Goal: Answer question/provide support: Share knowledge or assist other users

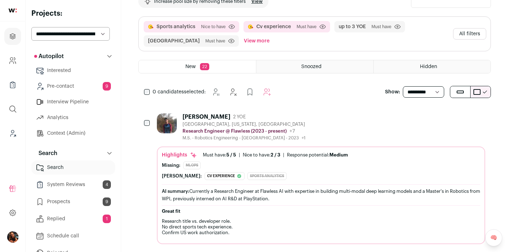
scroll to position [58, 0]
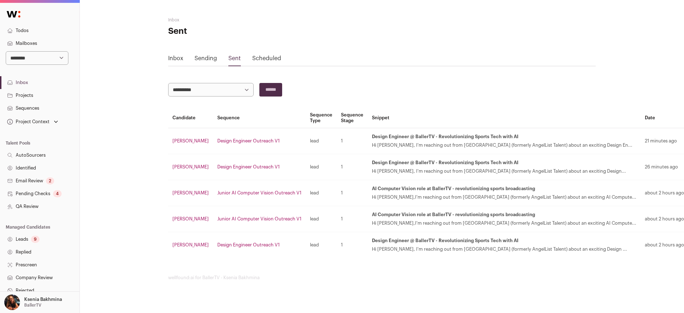
click at [28, 198] on link "Pending Checks 4" at bounding box center [39, 193] width 79 height 13
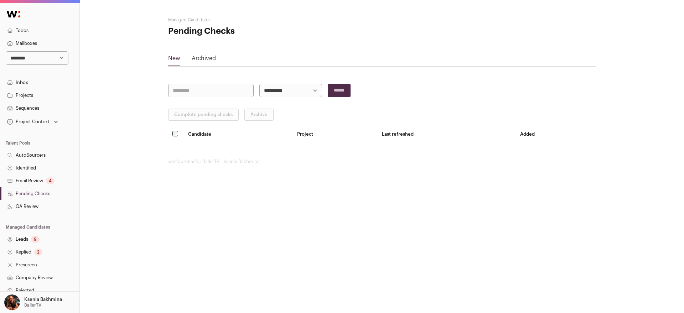
click at [24, 251] on link "Replied 2" at bounding box center [39, 252] width 79 height 13
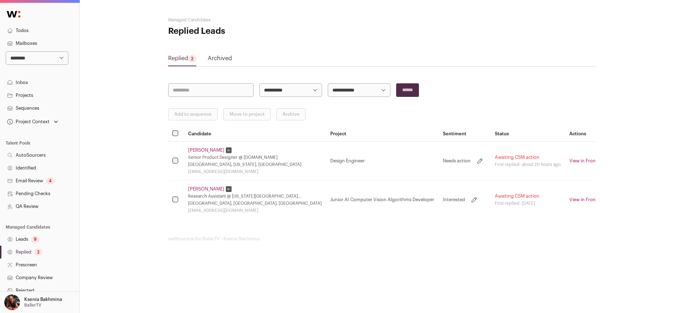
click at [32, 181] on link "Email Review 4" at bounding box center [39, 181] width 79 height 13
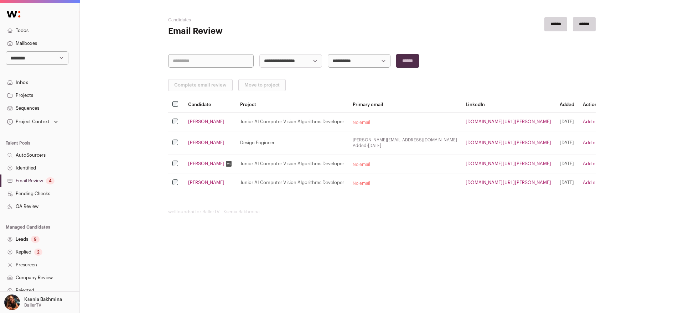
click at [21, 251] on link "Replied 2" at bounding box center [39, 252] width 79 height 13
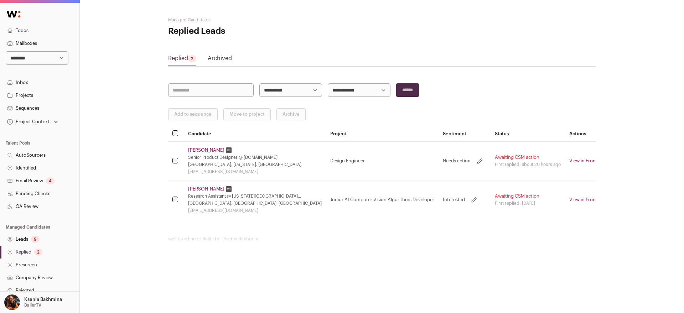
click at [207, 149] on link "[PERSON_NAME]" at bounding box center [206, 151] width 36 height 6
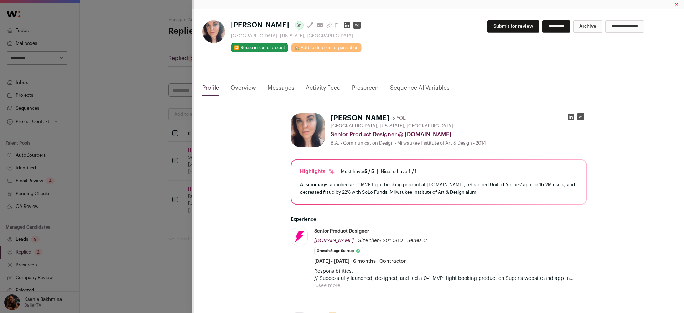
click at [57, 102] on div "Jennifer Cingatura Last update: 5 days ago View most recent conversation in Fro…" at bounding box center [342, 156] width 684 height 313
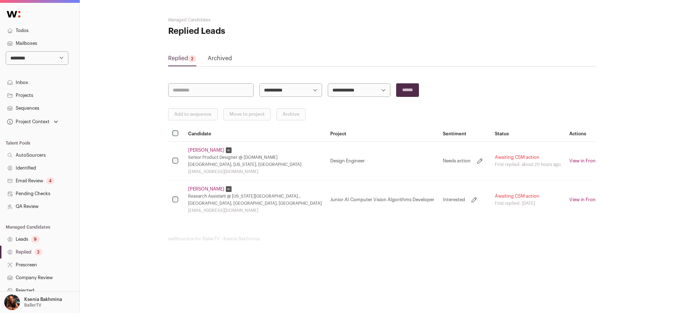
click at [32, 95] on link "Projects" at bounding box center [39, 95] width 79 height 13
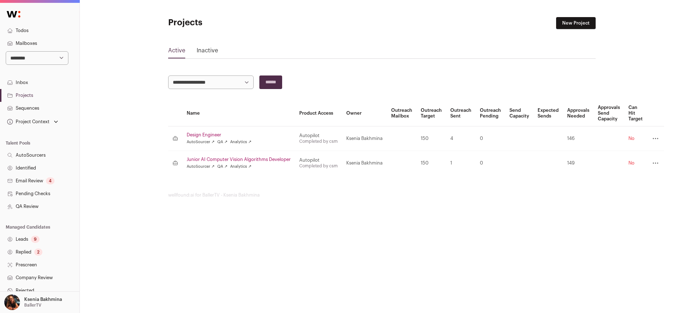
click at [203, 135] on link "Design Engineer" at bounding box center [239, 135] width 104 height 6
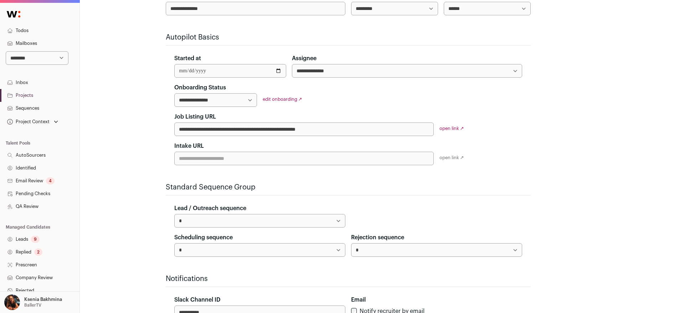
scroll to position [143, 0]
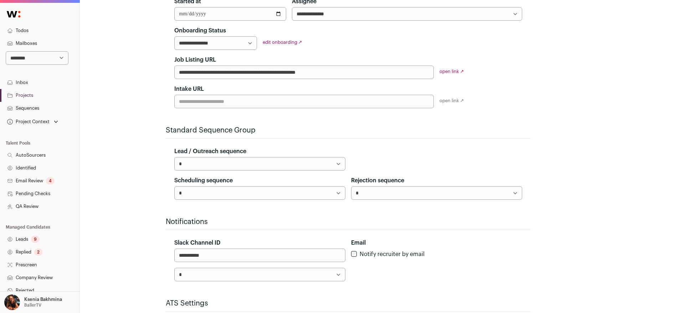
click at [21, 96] on link "Projects" at bounding box center [39, 95] width 79 height 13
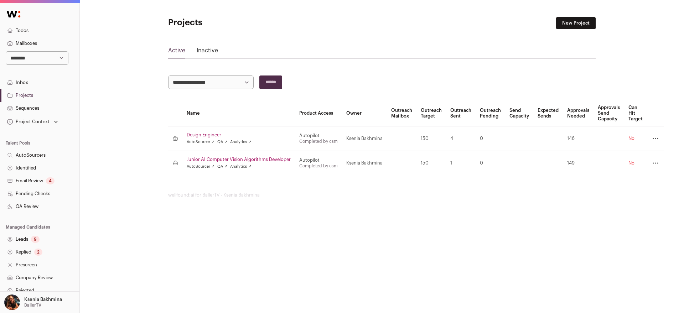
click at [204, 158] on link "Junior AI Computer Vision Algorithms Developer" at bounding box center [239, 160] width 104 height 6
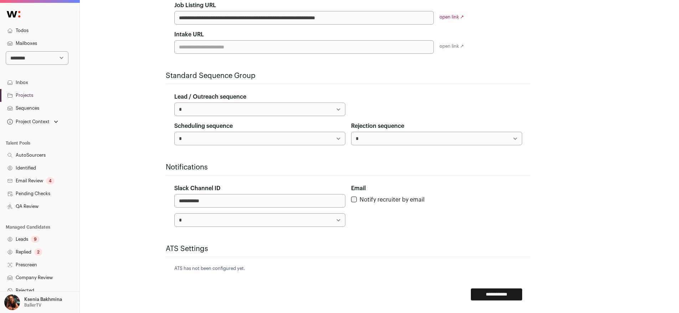
scroll to position [220, 0]
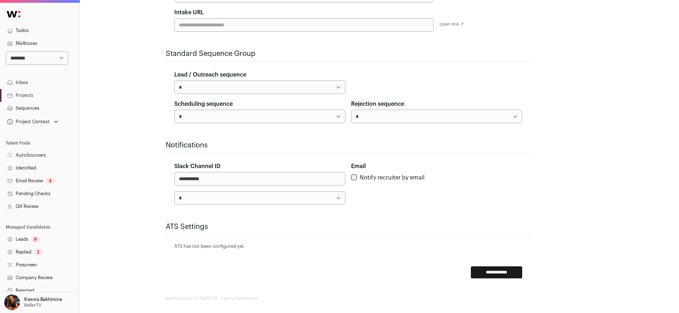
click at [34, 94] on link "Projects" at bounding box center [39, 95] width 79 height 13
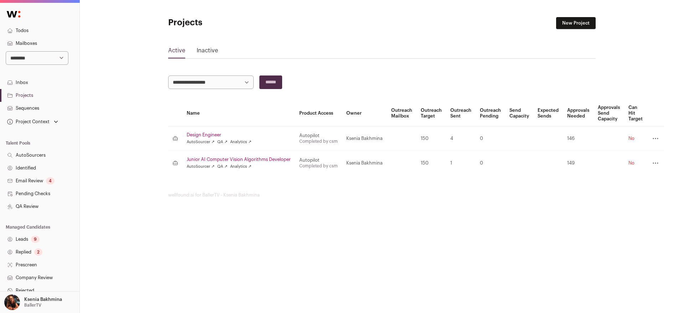
click at [211, 136] on link "Design Engineer" at bounding box center [239, 135] width 104 height 6
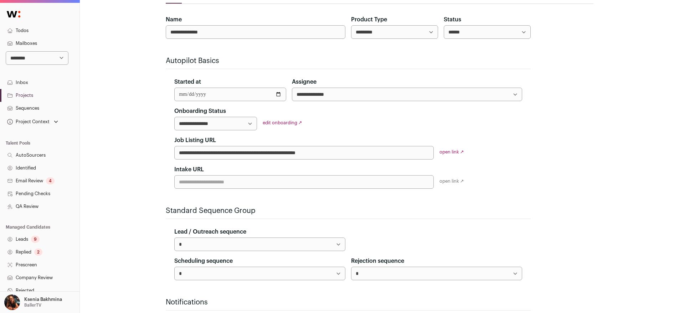
scroll to position [190, 0]
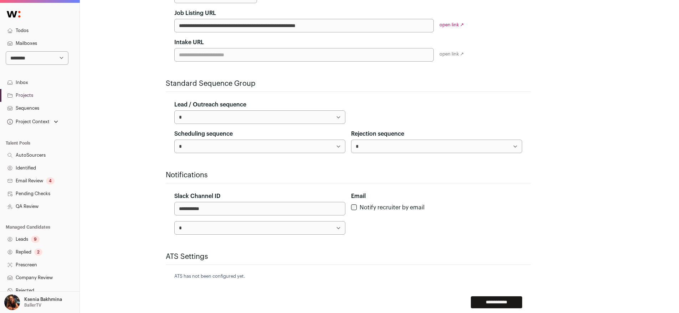
click at [201, 119] on select "**********" at bounding box center [259, 117] width 171 height 14
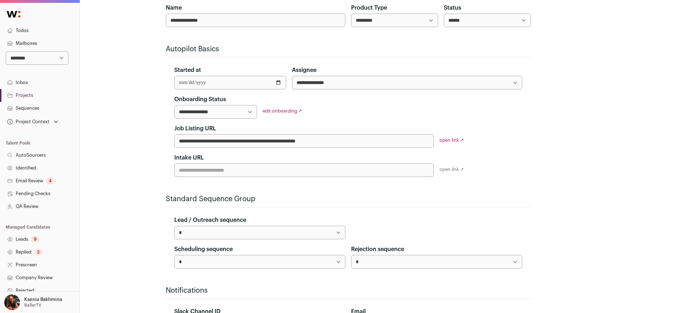
scroll to position [100, 0]
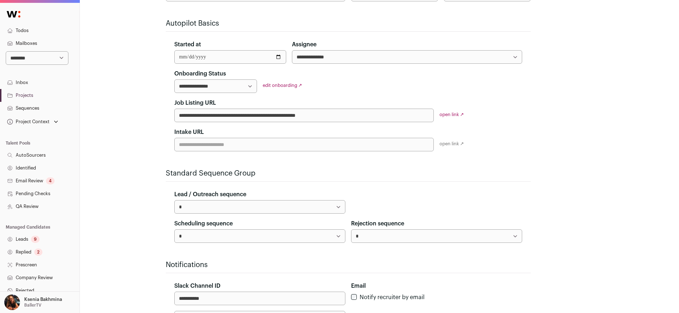
click at [201, 207] on select "**********" at bounding box center [259, 207] width 171 height 14
select select "*****"
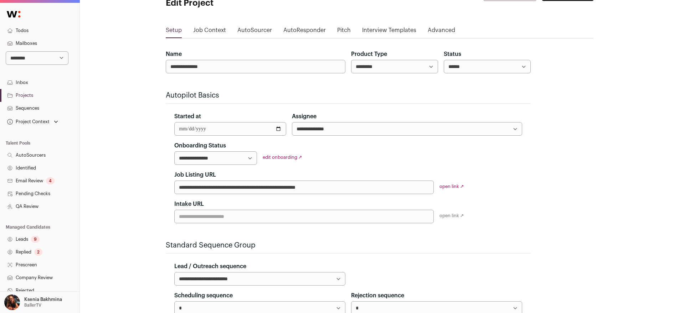
scroll to position [0, 0]
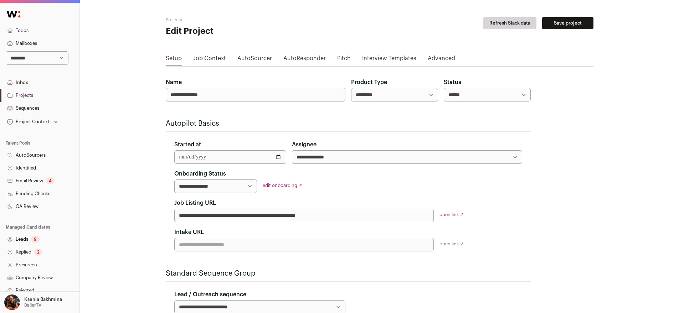
click at [566, 25] on button "Save project" at bounding box center [567, 23] width 51 height 12
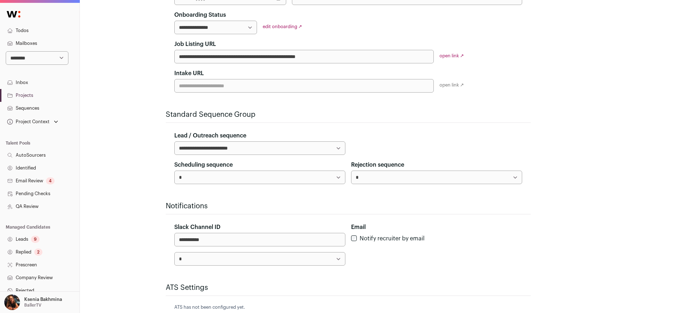
scroll to position [207, 0]
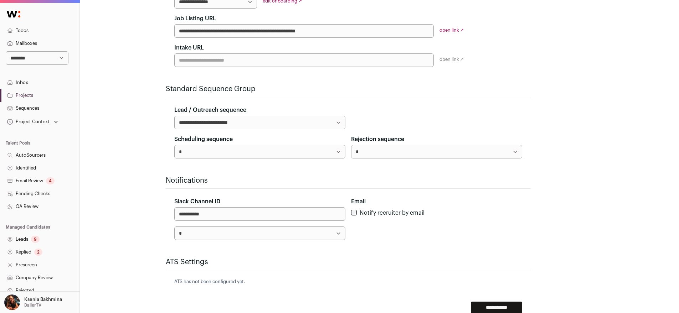
click at [278, 231] on select "*" at bounding box center [259, 234] width 171 height 14
click at [277, 243] on form "**********" at bounding box center [348, 103] width 365 height 420
click at [278, 237] on select "*" at bounding box center [259, 234] width 171 height 14
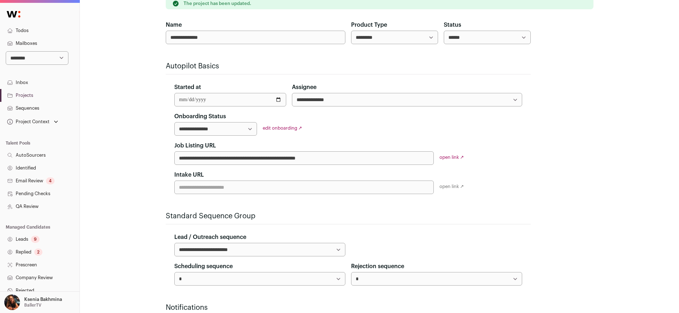
scroll to position [0, 0]
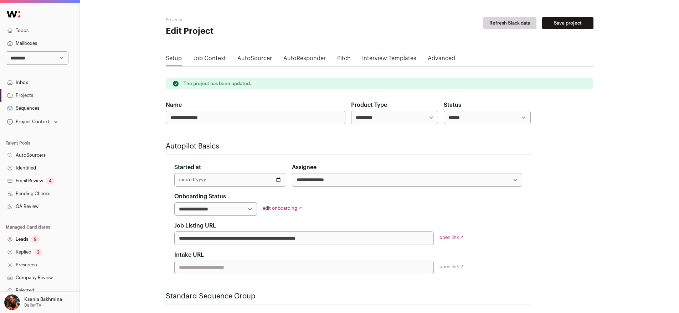
click at [509, 24] on button "Refresh Slack data" at bounding box center [509, 23] width 53 height 12
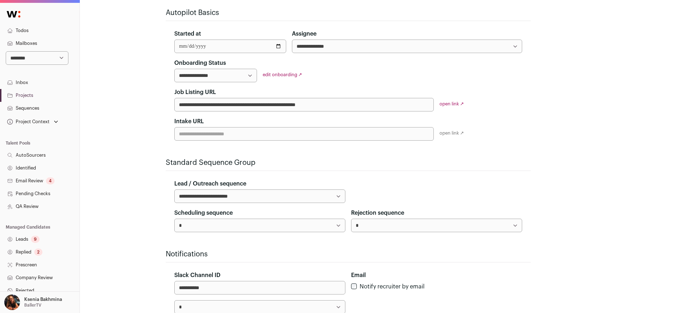
scroll to position [248, 0]
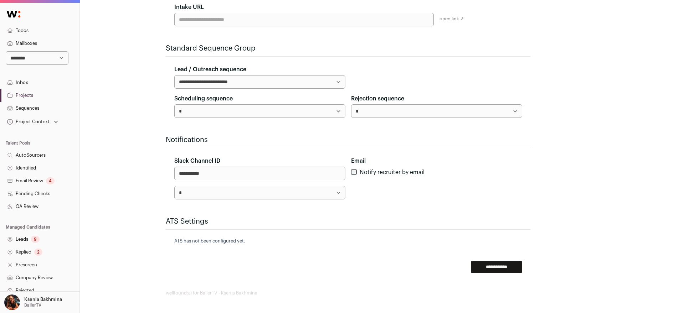
click at [261, 199] on select "**********" at bounding box center [259, 193] width 171 height 14
click at [25, 94] on link "Projects" at bounding box center [39, 95] width 79 height 13
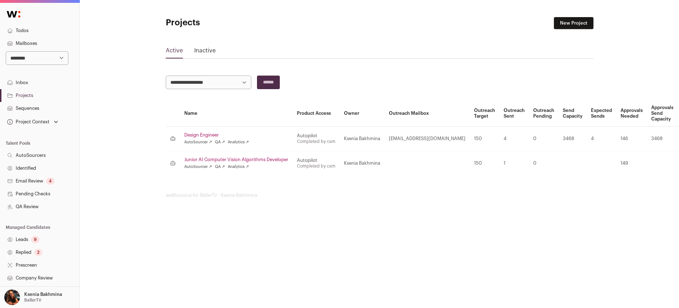
click at [199, 158] on link "Junior AI Computer Vision Algorithms Developer" at bounding box center [236, 160] width 104 height 6
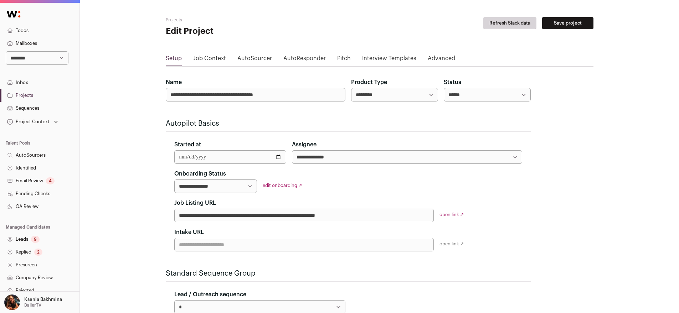
click at [509, 20] on button "Refresh Slack data" at bounding box center [509, 23] width 53 height 12
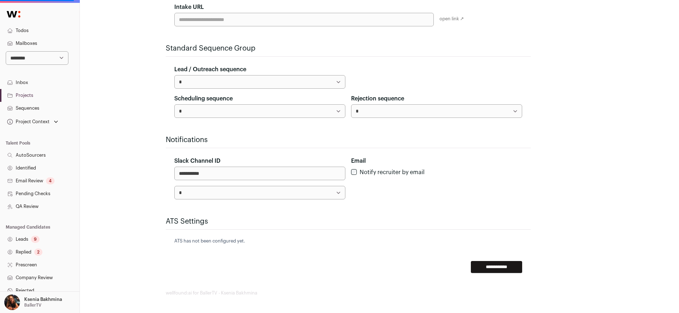
scroll to position [248, 0]
click at [197, 85] on select "**********" at bounding box center [259, 82] width 171 height 14
select select "*****"
click at [200, 192] on select "**********" at bounding box center [259, 193] width 171 height 14
click at [490, 268] on input "**********" at bounding box center [496, 267] width 51 height 12
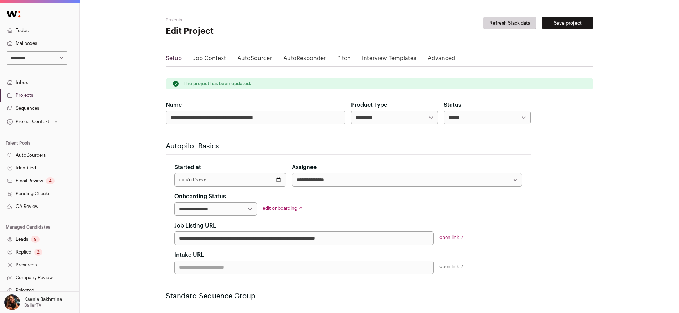
click at [24, 251] on link "Replied 2" at bounding box center [39, 252] width 79 height 13
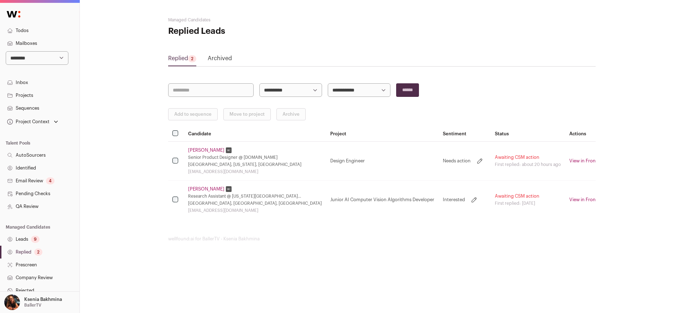
click at [207, 186] on link "Ardavan Sherafat" at bounding box center [206, 189] width 36 height 6
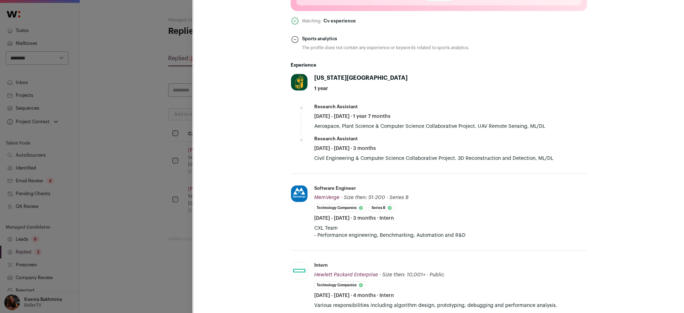
scroll to position [304, 0]
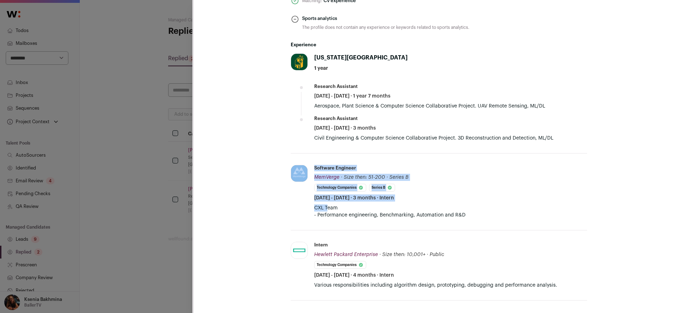
drag, startPoint x: 324, startPoint y: 208, endPoint x: 306, endPoint y: 208, distance: 17.8
click at [306, 208] on li "MemVerge memverge.com Add to company list Public / Private Private Valuation Un…" at bounding box center [439, 192] width 296 height 77
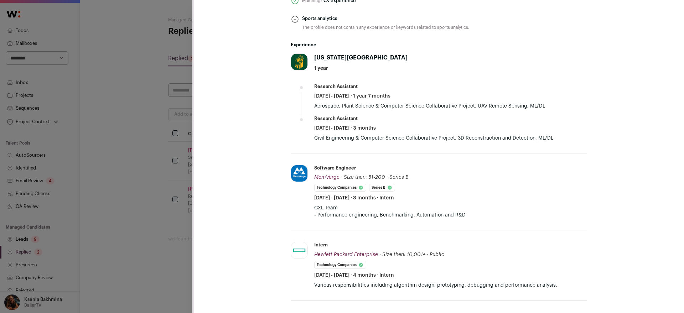
click at [321, 205] on p "CXL Team - Performance engineering, Benchmarking, Automation and R&D" at bounding box center [450, 212] width 273 height 14
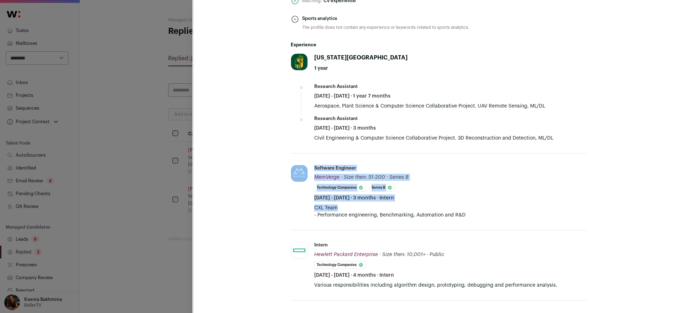
drag, startPoint x: 340, startPoint y: 206, endPoint x: 308, endPoint y: 208, distance: 31.7
click at [308, 208] on li "MemVerge memverge.com Add to company list Public / Private Private Valuation Un…" at bounding box center [439, 192] width 296 height 77
click at [309, 208] on li "MemVerge memverge.com Add to company list Public / Private Private Valuation Un…" at bounding box center [439, 192] width 296 height 77
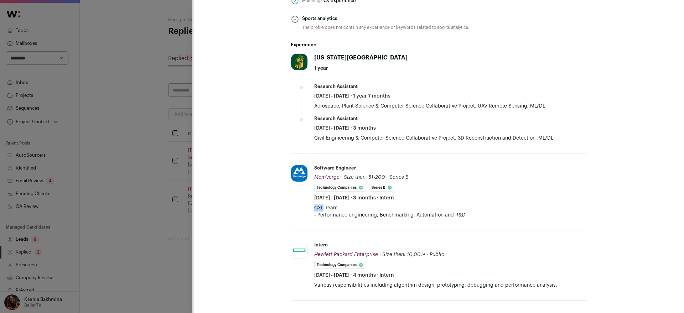
drag, startPoint x: 320, startPoint y: 207, endPoint x: 311, endPoint y: 208, distance: 9.3
click at [311, 208] on li "MemVerge memverge.com Add to company list Public / Private Private Valuation Un…" at bounding box center [439, 192] width 296 height 77
copy p "CXL"
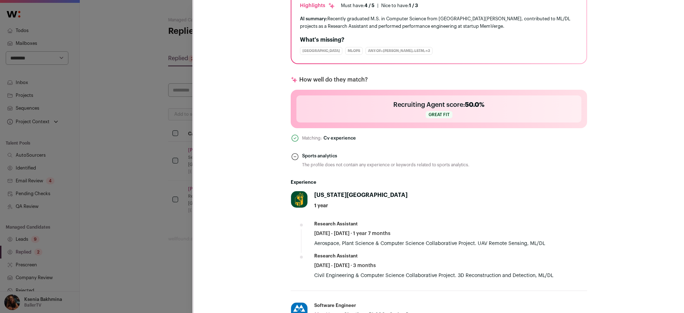
scroll to position [0, 0]
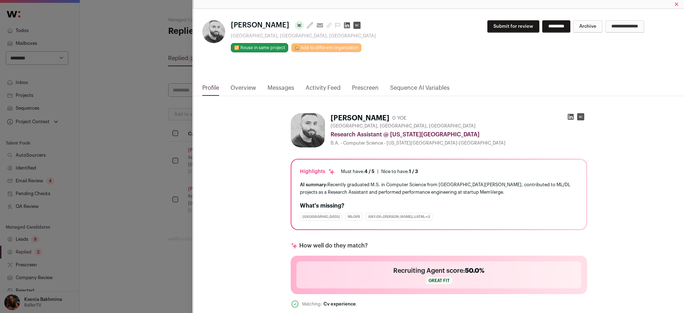
click at [269, 90] on link "Messages" at bounding box center [281, 90] width 27 height 12
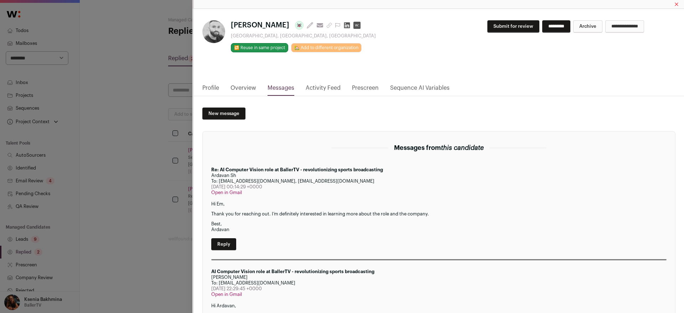
click at [210, 89] on link "Profile" at bounding box center [210, 90] width 17 height 12
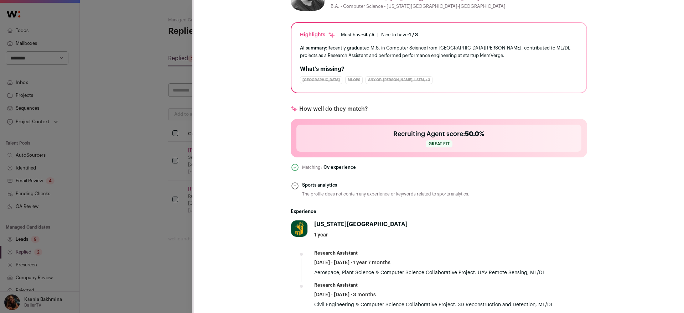
scroll to position [226, 0]
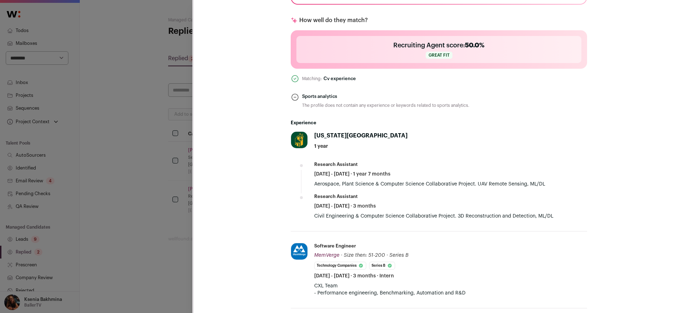
drag, startPoint x: 473, startPoint y: 184, endPoint x: 484, endPoint y: 185, distance: 10.7
click at [484, 185] on p "Aerospace, Plant Science & Computer Science Collaborative Project. UAV Remote S…" at bounding box center [450, 184] width 273 height 7
drag, startPoint x: 484, startPoint y: 184, endPoint x: 473, endPoint y: 182, distance: 10.8
click at [473, 182] on p "Aerospace, Plant Science & Computer Science Collaborative Project. UAV Remote S…" at bounding box center [450, 184] width 273 height 7
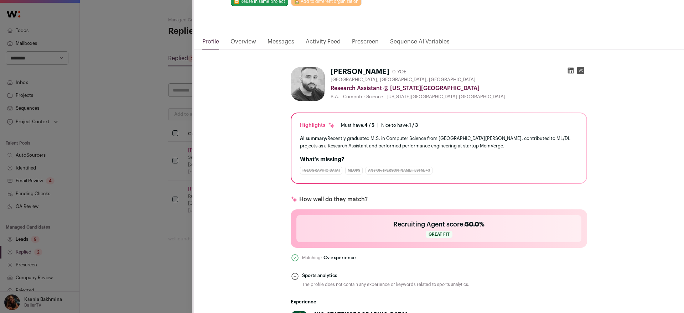
scroll to position [0, 0]
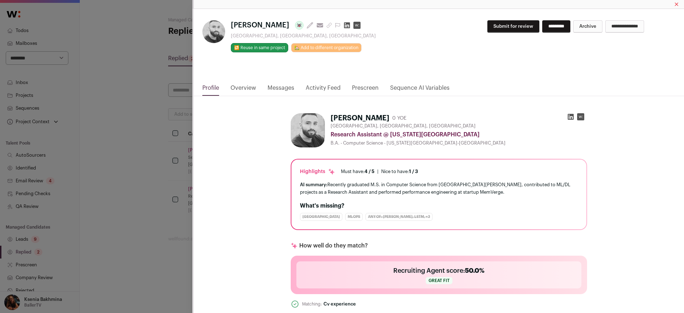
click at [568, 117] on icon "Close modal via background" at bounding box center [570, 116] width 7 height 7
click at [487, 25] on button "Submit for review" at bounding box center [513, 26] width 52 height 12
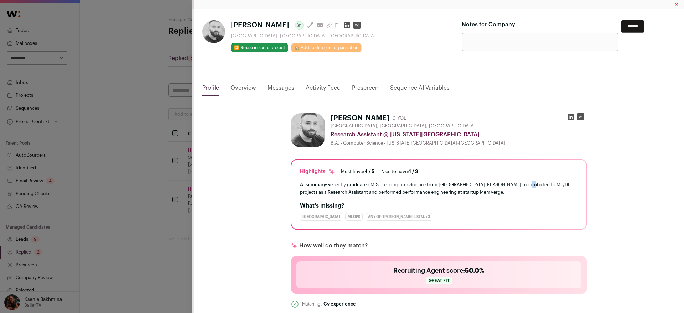
drag, startPoint x: 523, startPoint y: 183, endPoint x: 516, endPoint y: 184, distance: 6.9
click at [516, 184] on div "AI summary: Recently graduated M.S. in Computer Science from Cal Poly Pomona, c…" at bounding box center [439, 188] width 278 height 15
click at [521, 185] on div "AI summary: Recently graduated M.S. in Computer Science from Cal Poly Pomona, c…" at bounding box center [439, 188] width 278 height 15
drag, startPoint x: 525, startPoint y: 185, endPoint x: 510, endPoint y: 184, distance: 14.6
click at [510, 184] on div "AI summary: Recently graduated M.S. in Computer Science from Cal Poly Pomona, c…" at bounding box center [439, 188] width 278 height 15
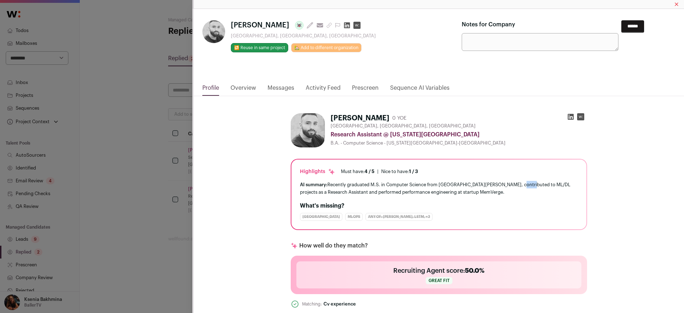
copy div "ML/DL"
click at [626, 26] on input "******" at bounding box center [632, 26] width 23 height 12
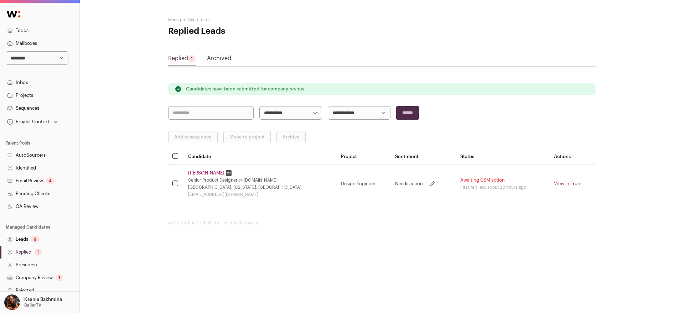
click at [214, 171] on link "Jennifer Cingatura" at bounding box center [206, 173] width 36 height 6
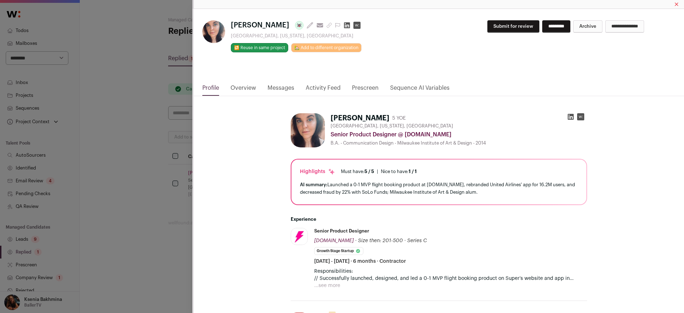
click at [329, 285] on button "...see more" at bounding box center [327, 285] width 26 height 7
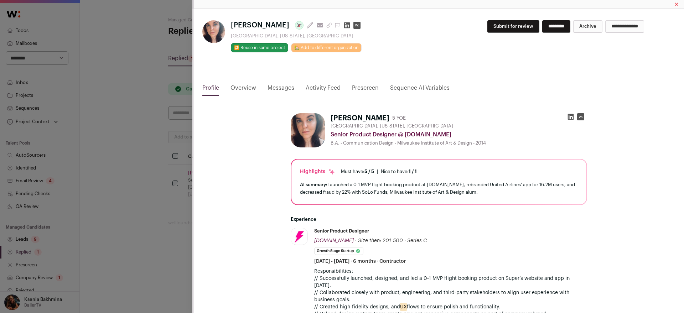
click at [278, 89] on link "Messages" at bounding box center [281, 90] width 27 height 12
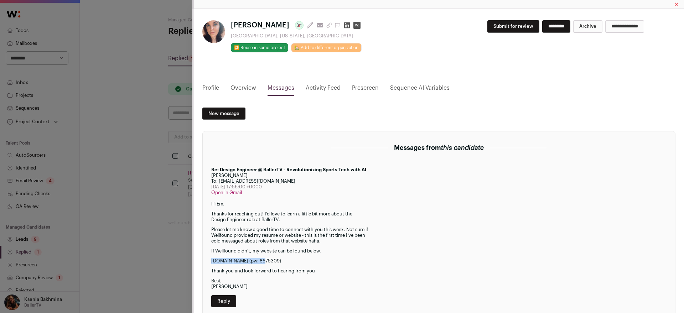
drag, startPoint x: 259, startPoint y: 262, endPoint x: 207, endPoint y: 261, distance: 51.7
click at [207, 261] on section "Messages from this candidate Re: Design Engineer @ BallerTV - Revolutionizing S…" at bounding box center [438, 317] width 473 height 372
copy p "jennifercingatura.com"
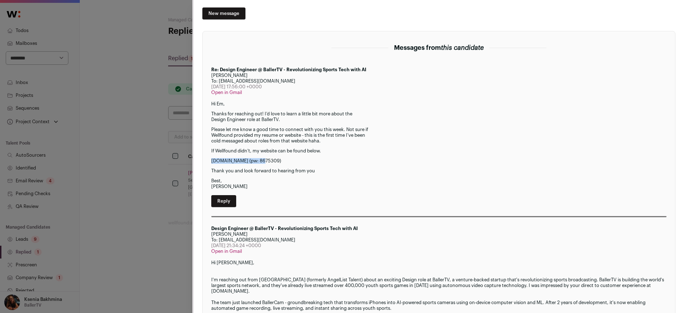
scroll to position [17, 0]
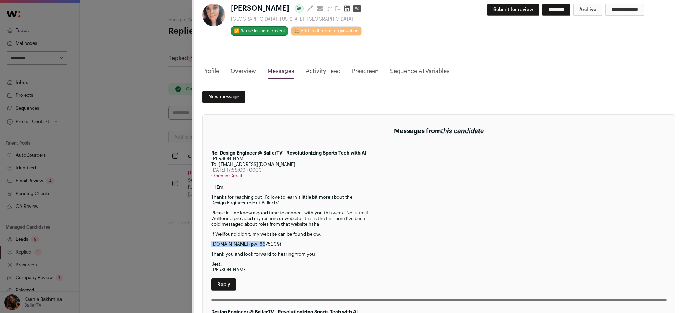
drag, startPoint x: 298, startPoint y: 243, endPoint x: 211, endPoint y: 244, distance: 87.3
click at [211, 244] on section "Messages from this candidate Re: Design Engineer @ BallerTV - Revolutionizing S…" at bounding box center [438, 300] width 473 height 372
click at [305, 251] on div "Hi Em, Thanks for reaching out! I’d love to learn a little bit more about the D…" at bounding box center [438, 229] width 455 height 88
drag, startPoint x: 298, startPoint y: 244, endPoint x: 205, endPoint y: 245, distance: 92.3
click at [205, 245] on section "Messages from this candidate Re: Design Engineer @ BallerTV - Revolutionizing S…" at bounding box center [438, 300] width 473 height 372
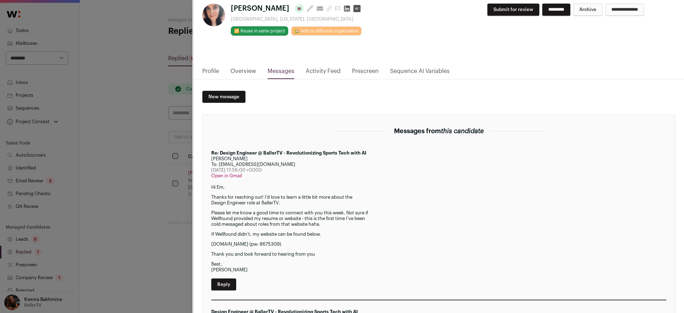
copy p "jennifercingatura.com (pw: 8675309)"
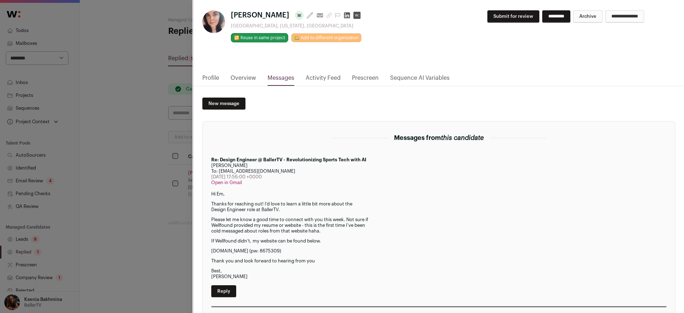
scroll to position [0, 0]
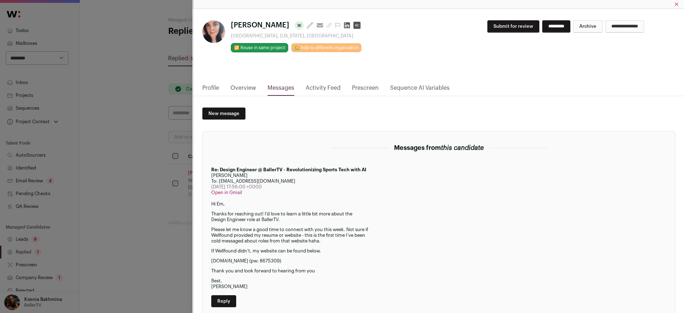
click at [487, 20] on button "Submit for review" at bounding box center [513, 26] width 52 height 12
drag, startPoint x: 481, startPoint y: 47, endPoint x: 479, endPoint y: 39, distance: 8.8
click at [481, 46] on textarea "Notes for Company" at bounding box center [540, 42] width 157 height 18
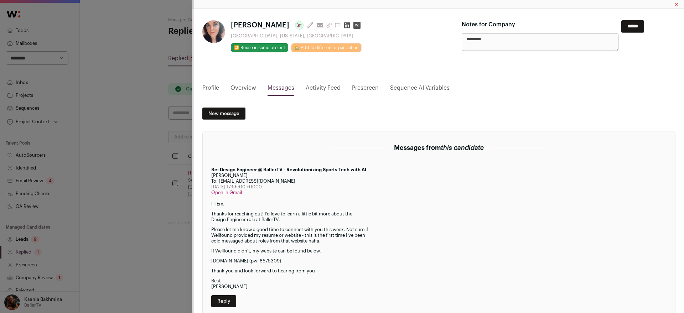
paste textarea "**********"
type textarea "**********"
click at [632, 27] on input "******" at bounding box center [632, 26] width 23 height 12
